Goal: Task Accomplishment & Management: Use online tool/utility

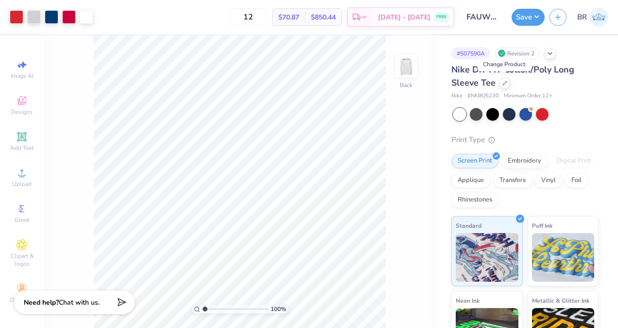
click at [505, 83] on icon at bounding box center [504, 83] width 5 height 5
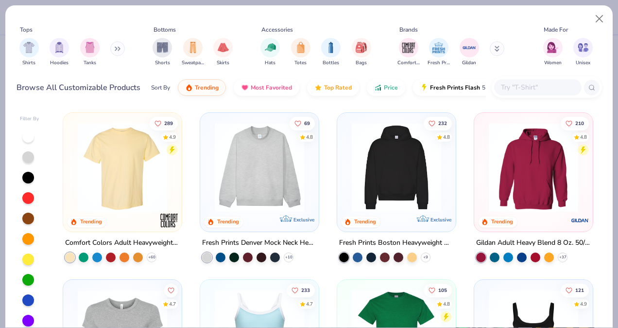
click at [515, 88] on input "text" at bounding box center [537, 87] width 75 height 11
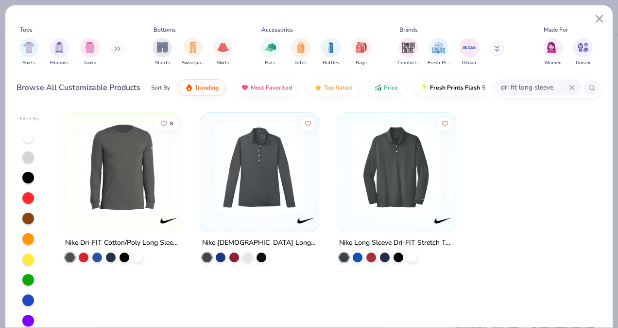
click at [516, 89] on input "dri fit long sleeve" at bounding box center [534, 87] width 69 height 11
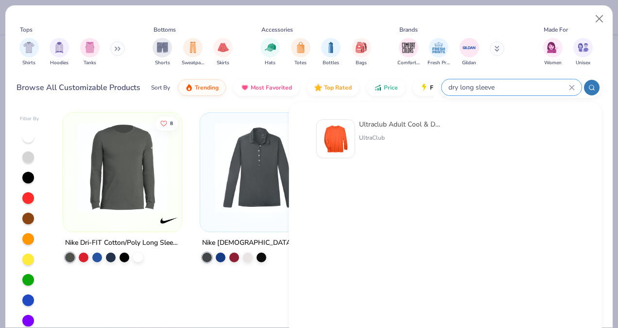
type input "dry long sleeve"
click at [408, 131] on div "Ultraclub Adult Cool & Dry Sport Long-Sleeve Performance Interlock T-Shirt Ultr…" at bounding box center [400, 138] width 82 height 39
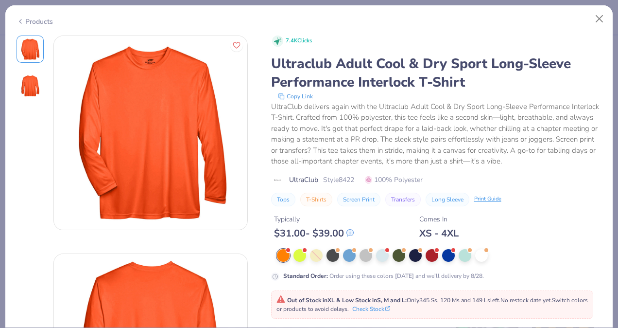
click at [482, 263] on div "Standard Order : Order using these colors today and we’ll delivery by 8/28." at bounding box center [436, 265] width 331 height 32
click at [482, 260] on div at bounding box center [481, 255] width 13 height 13
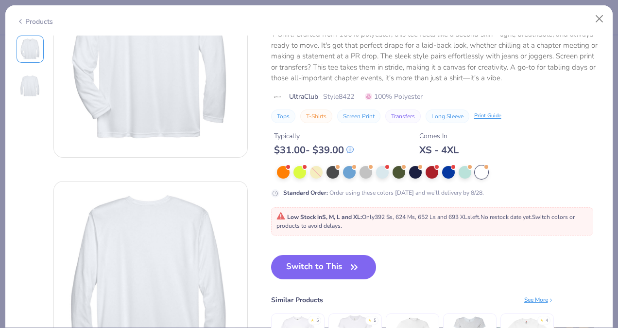
scroll to position [90, 0]
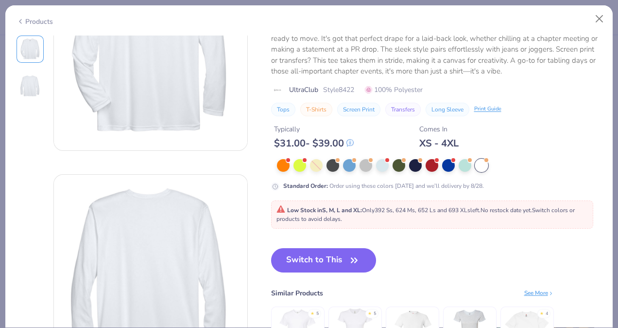
click at [333, 254] on button "Switch to This" at bounding box center [323, 260] width 105 height 24
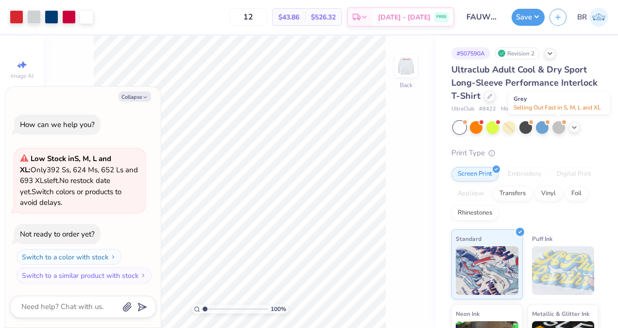
click at [557, 124] on div at bounding box center [558, 127] width 13 height 13
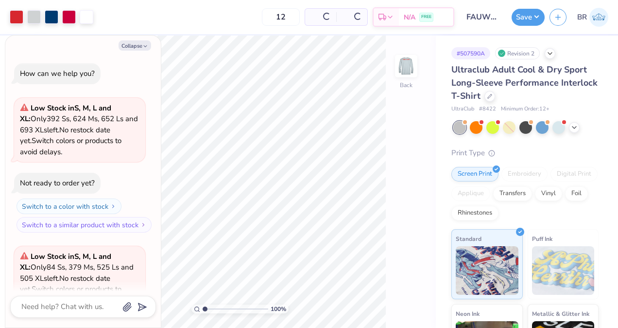
scroll to position [97, 0]
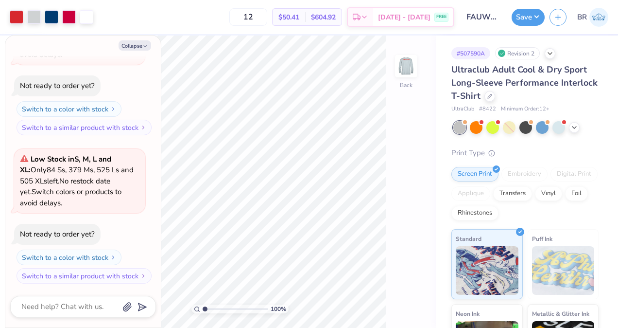
click at [143, 48] on icon "button" at bounding box center [145, 46] width 6 height 6
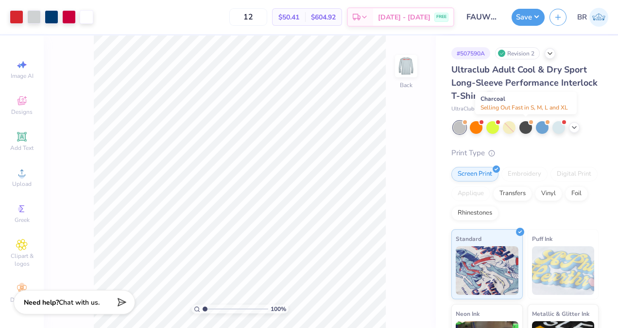
click at [527, 127] on div at bounding box center [525, 127] width 13 height 13
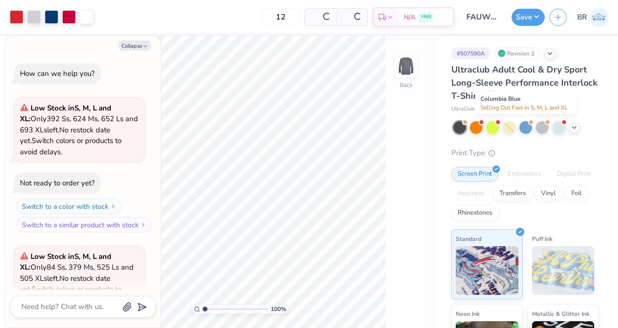
scroll to position [245, 0]
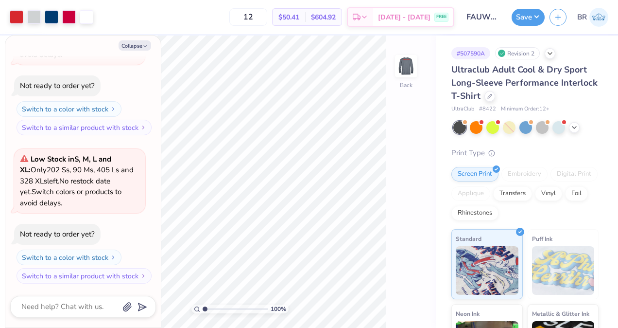
click at [134, 48] on button "Collapse" at bounding box center [135, 45] width 33 height 10
type textarea "x"
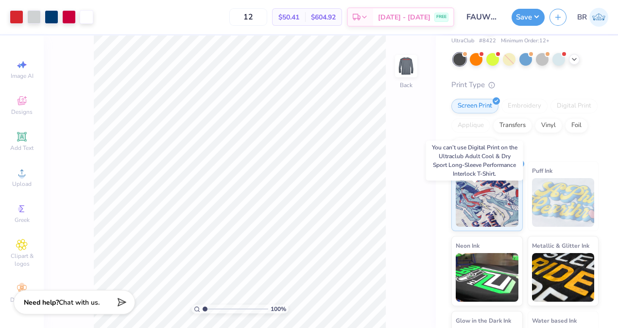
scroll to position [0, 0]
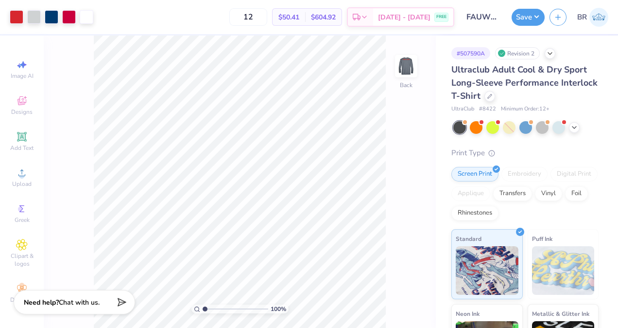
click at [522, 22] on button "Save" at bounding box center [528, 17] width 33 height 17
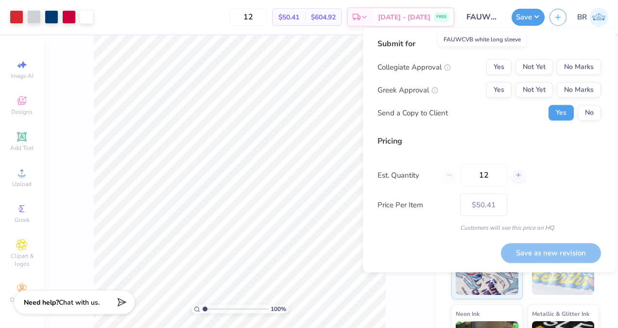
click at [495, 18] on input "FAUWCVB white long sleeve" at bounding box center [483, 16] width 48 height 19
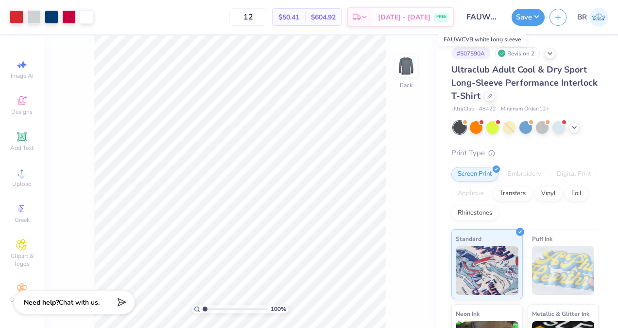
click at [495, 21] on input "FAUWCVB white long sleeve" at bounding box center [483, 16] width 48 height 19
click at [522, 21] on button "Save" at bounding box center [528, 17] width 33 height 17
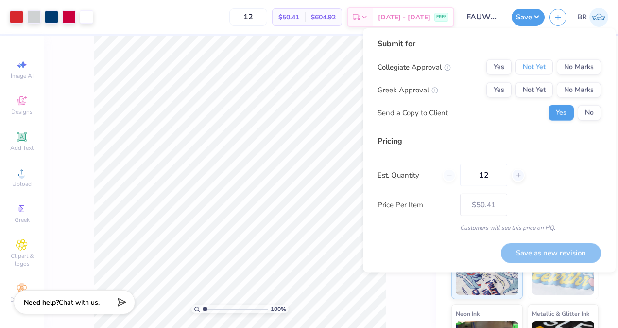
click at [531, 65] on button "Not Yet" at bounding box center [534, 67] width 37 height 16
click at [589, 94] on button "No Marks" at bounding box center [579, 90] width 44 height 16
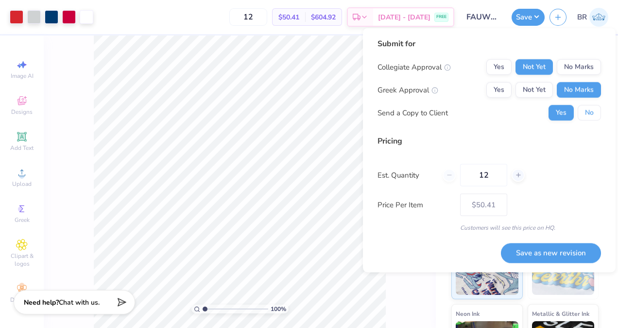
click at [590, 119] on button "No" at bounding box center [589, 113] width 23 height 16
click at [563, 255] on button "Save as new revision" at bounding box center [551, 252] width 100 height 20
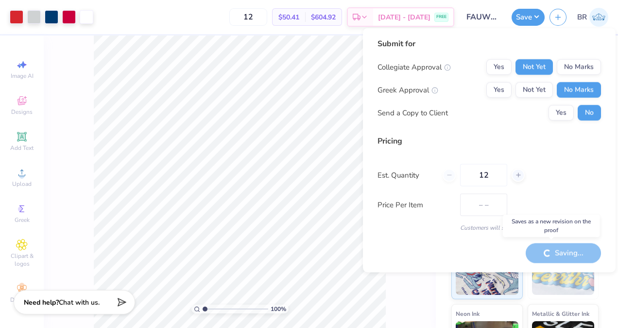
type input "$50.41"
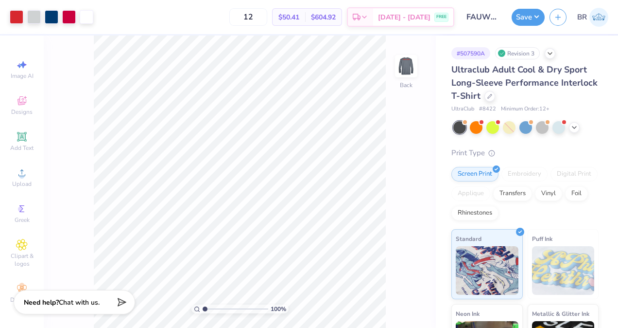
click at [602, 21] on img at bounding box center [598, 17] width 19 height 19
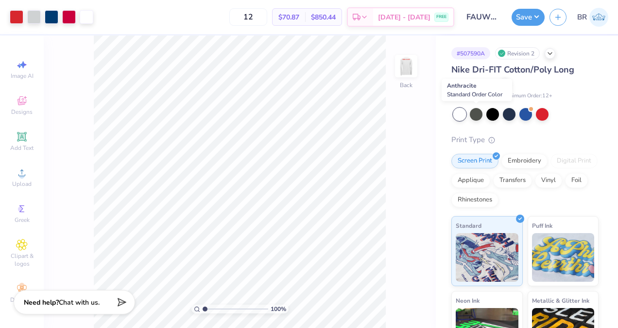
click at [477, 115] on div at bounding box center [476, 114] width 13 height 13
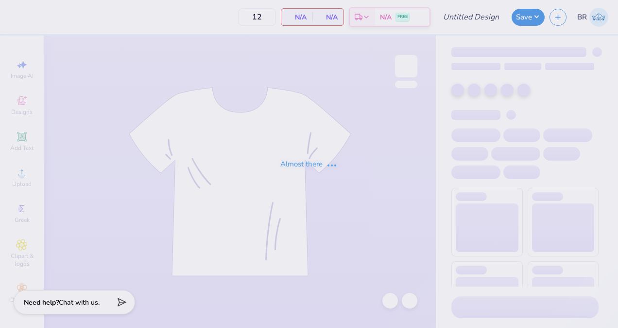
click at [574, 67] on div "Almost there" at bounding box center [309, 164] width 618 height 328
type input "FAUWCVB white long sleeve"
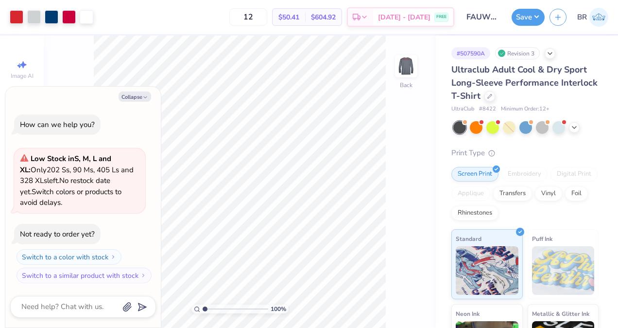
click at [139, 98] on body "Art colors 12 $50.41 Per Item $604.92 Total Est. Delivery Aug 26 - 29 FREE Desi…" at bounding box center [309, 164] width 618 height 328
click at [137, 99] on button "Collapse" at bounding box center [135, 96] width 33 height 10
type textarea "x"
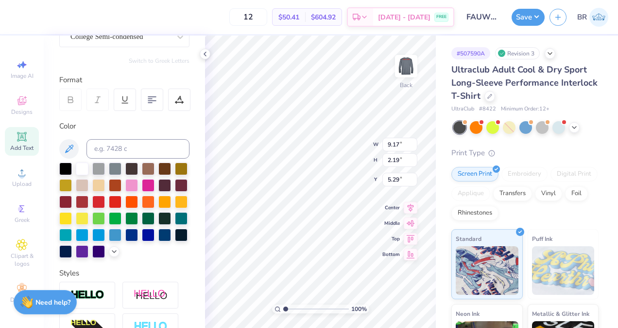
scroll to position [100, 0]
click at [88, 203] on div at bounding box center [82, 201] width 13 height 13
type input "9.16"
click at [203, 57] on icon at bounding box center [205, 54] width 8 height 8
